Goal: Task Accomplishment & Management: Use online tool/utility

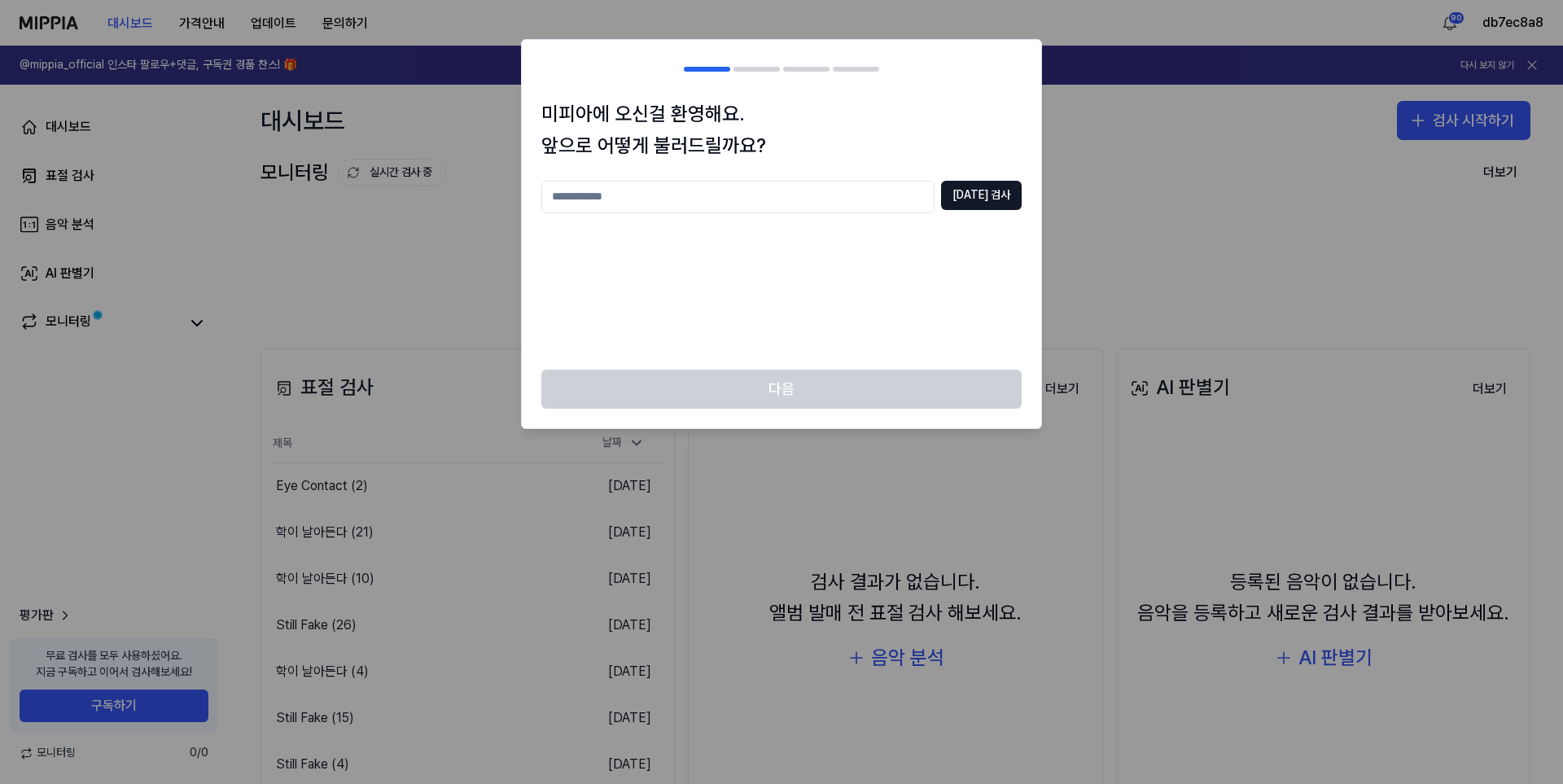
click at [845, 283] on div "[DATE] 검사" at bounding box center [782, 265] width 481 height 170
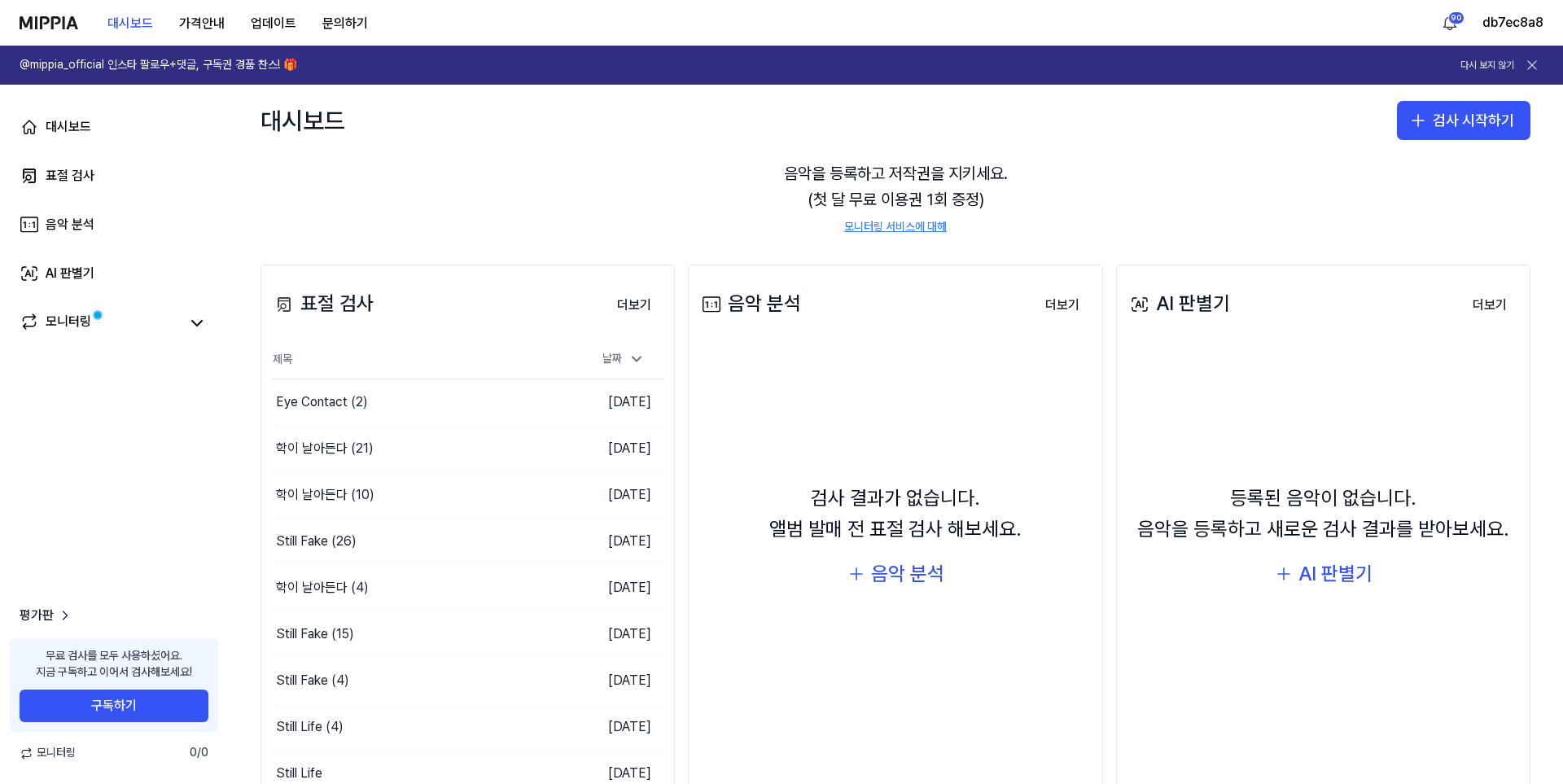
scroll to position [150, 0]
